Goal: Find specific page/section: Find specific page/section

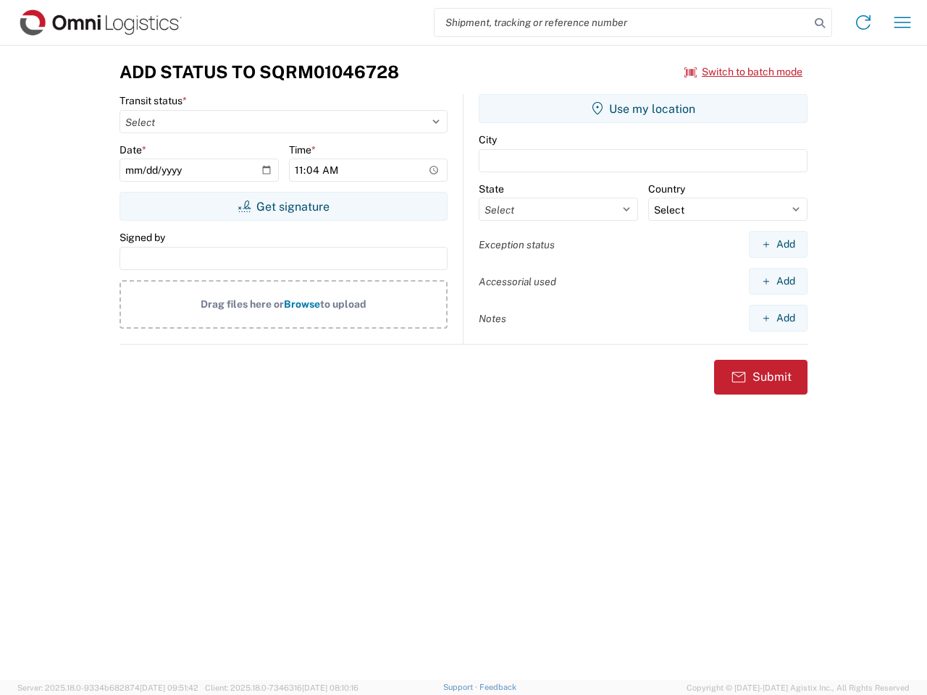
click at [622, 22] on input "search" at bounding box center [621, 23] width 375 height 28
click at [820, 23] on icon at bounding box center [819, 23] width 20 height 20
click at [863, 22] on icon at bounding box center [862, 22] width 23 height 23
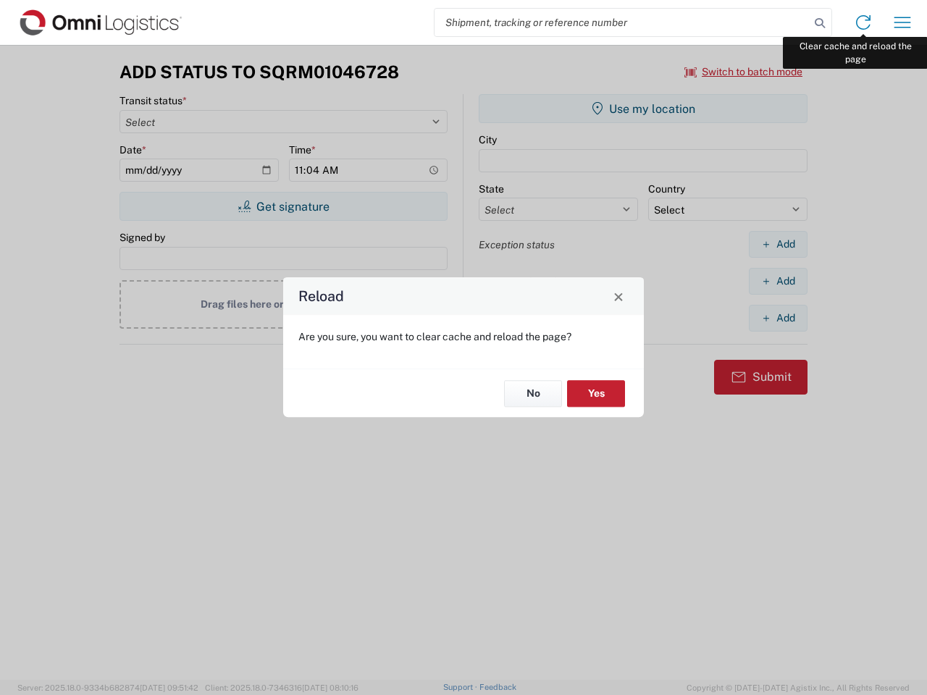
click at [902, 22] on div "Reload Are you sure, you want to clear cache and reload the page? No Yes" at bounding box center [463, 347] width 927 height 695
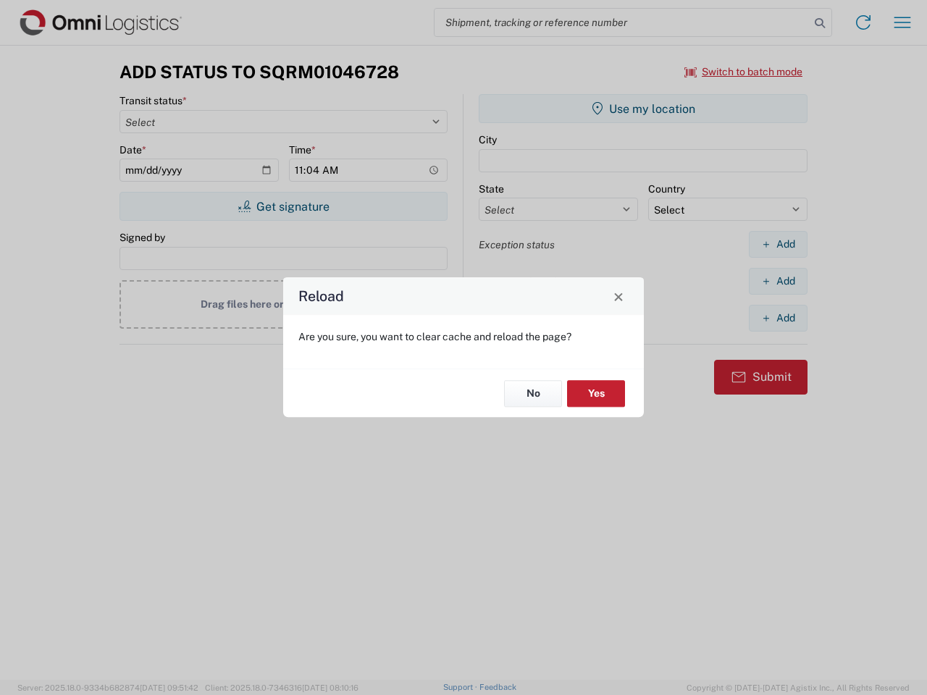
click at [744, 72] on div "Reload Are you sure, you want to clear cache and reload the page? No Yes" at bounding box center [463, 347] width 927 height 695
click at [283, 206] on div "Reload Are you sure, you want to clear cache and reload the page? No Yes" at bounding box center [463, 347] width 927 height 695
click at [643, 109] on div "Reload Are you sure, you want to clear cache and reload the page? No Yes" at bounding box center [463, 347] width 927 height 695
click at [778, 244] on div "Reload Are you sure, you want to clear cache and reload the page? No Yes" at bounding box center [463, 347] width 927 height 695
click at [778, 281] on div "Reload Are you sure, you want to clear cache and reload the page? No Yes" at bounding box center [463, 347] width 927 height 695
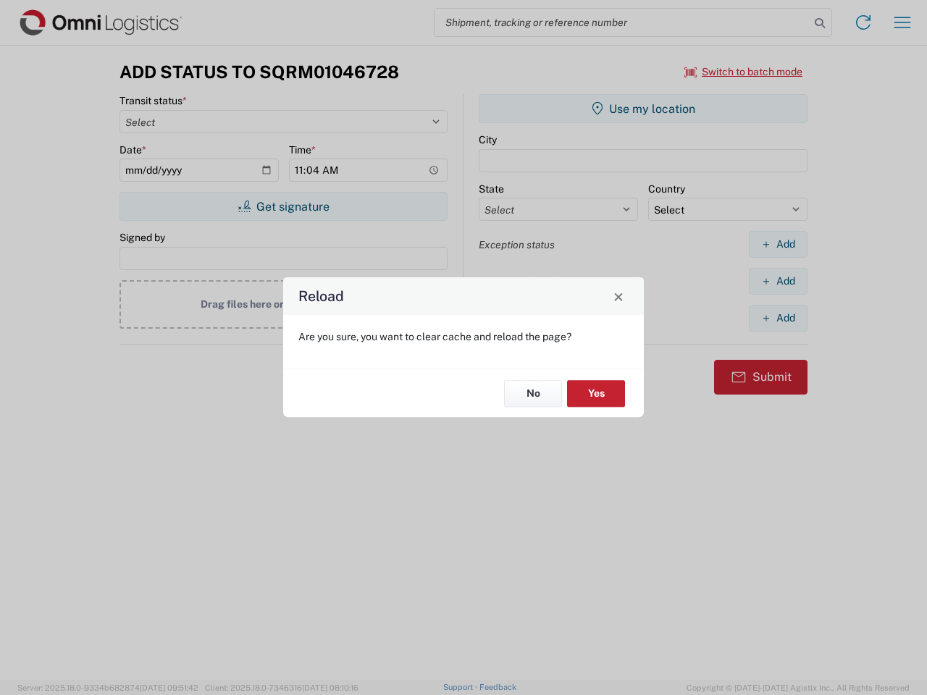
click at [778, 318] on div "Reload Are you sure, you want to clear cache and reload the page? No Yes" at bounding box center [463, 347] width 927 height 695
